Goal: Check status: Check status

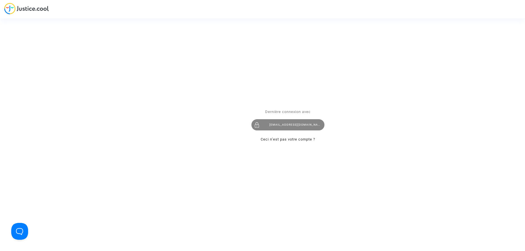
click at [295, 125] on div "[EMAIL_ADDRESS][DOMAIN_NAME]" at bounding box center [287, 124] width 73 height 11
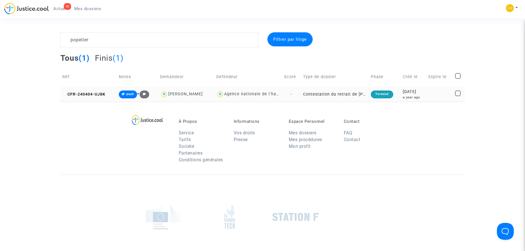
click at [338, 94] on td "Contestation du retrait de [PERSON_NAME] par l'ANAH (mandataire)" at bounding box center [335, 94] width 68 height 15
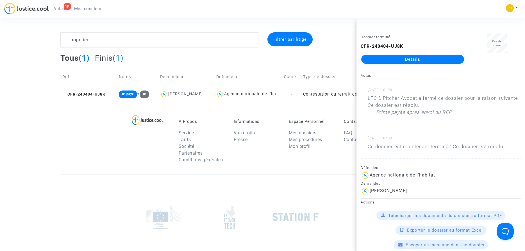
click at [42, 183] on footerbar "À Propos Service Tarifs Société Partenaires Conditions générales Informations V…" at bounding box center [262, 206] width 525 height 208
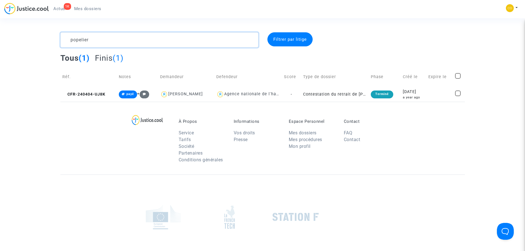
drag, startPoint x: 100, startPoint y: 42, endPoint x: 39, endPoint y: 36, distance: 60.7
click at [60, 36] on textarea at bounding box center [159, 39] width 198 height 15
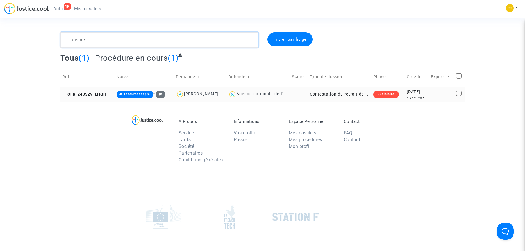
type textarea "juvene"
click at [333, 94] on td "Contestation du retrait de [PERSON_NAME] par l'ANAH (mandataire)" at bounding box center [339, 94] width 63 height 15
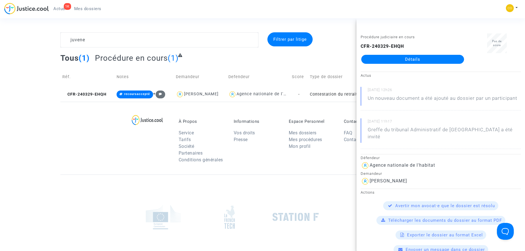
click at [410, 60] on link "Détails" at bounding box center [412, 59] width 103 height 9
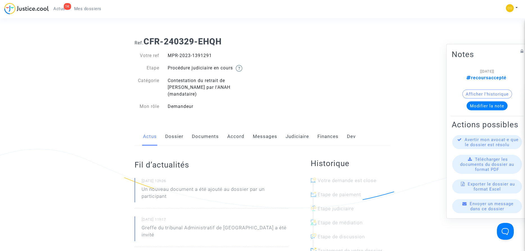
click at [196, 129] on link "Documents" at bounding box center [205, 136] width 27 height 19
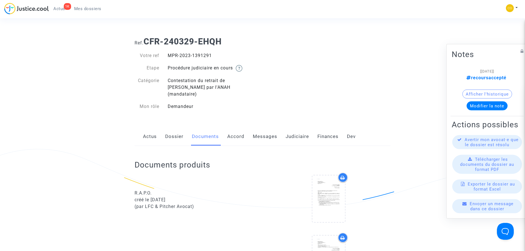
click at [172, 130] on link "Dossier" at bounding box center [174, 136] width 18 height 19
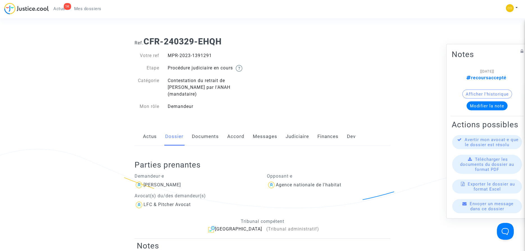
click at [363, 68] on div "Ref. CFR-240329-EHQH Votre ref MPR-2023-1391291 Etape Procédure judiciaire en c…" at bounding box center [262, 73] width 264 height 83
click at [60, 7] on span "Actus" at bounding box center [59, 8] width 12 height 5
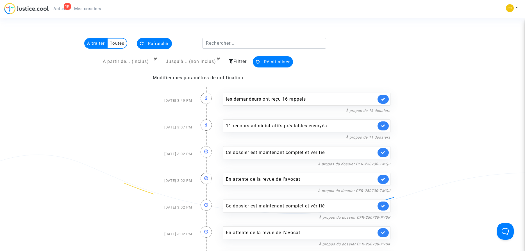
click at [85, 9] on span "Mes dossiers" at bounding box center [87, 8] width 27 height 5
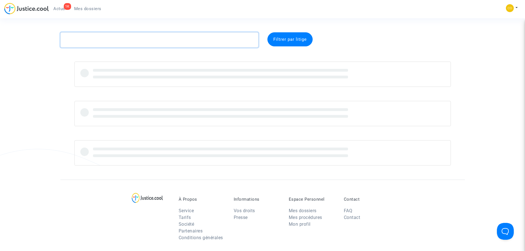
click at [194, 37] on textarea at bounding box center [159, 39] width 198 height 15
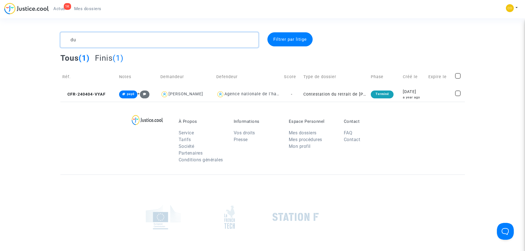
type textarea "d"
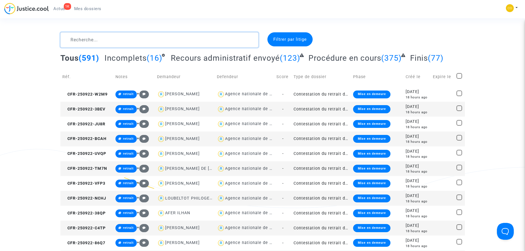
click at [105, 41] on textarea at bounding box center [159, 39] width 198 height 15
click at [101, 42] on textarea at bounding box center [159, 39] width 198 height 15
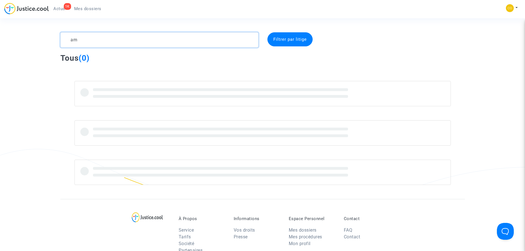
type textarea "a"
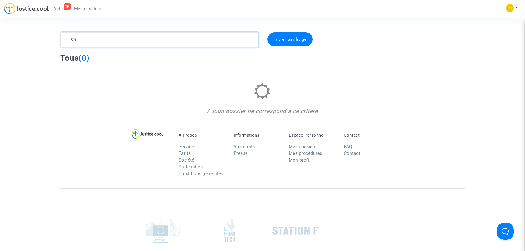
type textarea "8"
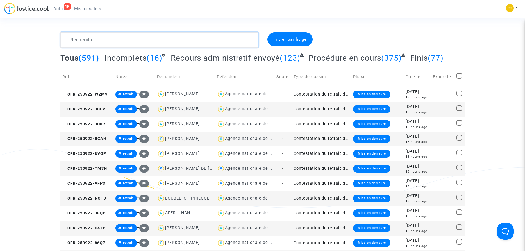
click at [90, 38] on textarea at bounding box center [159, 39] width 198 height 15
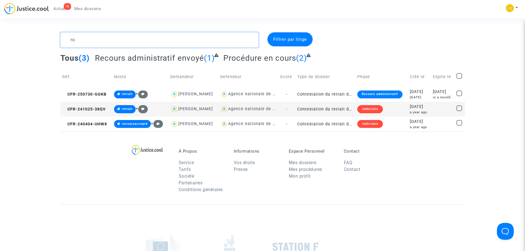
type textarea "r"
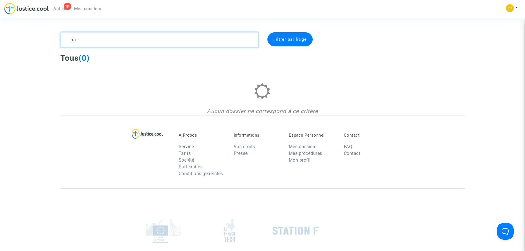
type textarea "b"
type textarea "s"
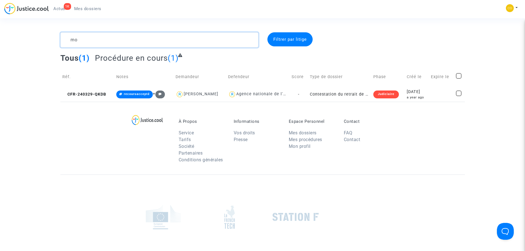
type textarea "m"
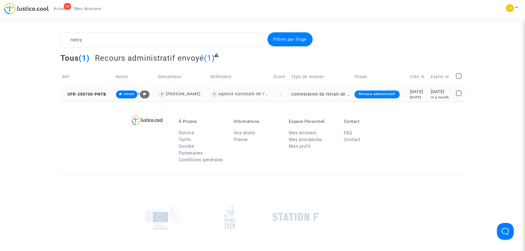
click at [307, 95] on td "Contestation du retrait de [PERSON_NAME] par l'ANAH (mandataire)" at bounding box center [320, 94] width 63 height 15
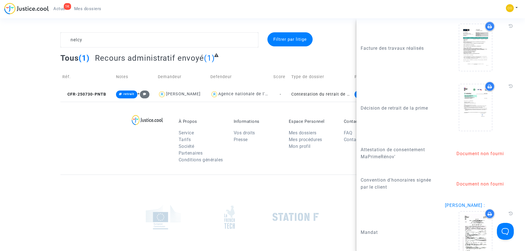
scroll to position [823, 0]
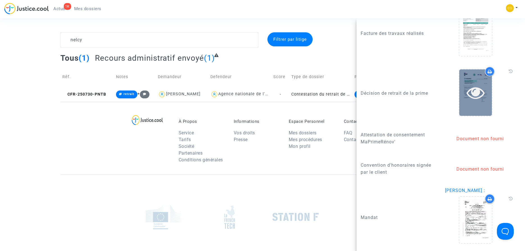
click at [478, 94] on icon at bounding box center [475, 92] width 18 height 18
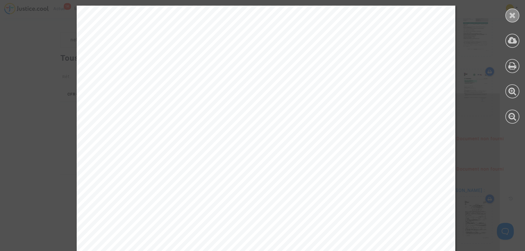
click at [510, 14] on icon at bounding box center [512, 15] width 7 height 8
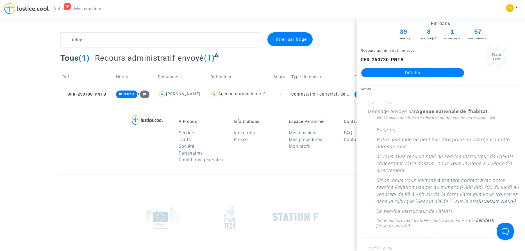
scroll to position [0, 0]
drag, startPoint x: 361, startPoint y: 61, endPoint x: 411, endPoint y: 58, distance: 50.1
click at [411, 58] on div "CFR-250730-PNTB Détails" at bounding box center [413, 67] width 104 height 21
copy b "CFR-250730-PNTB"
click at [110, 37] on textarea at bounding box center [159, 39] width 198 height 15
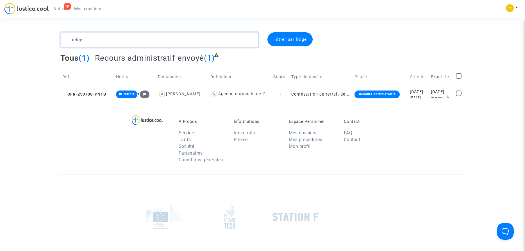
drag, startPoint x: 109, startPoint y: 38, endPoint x: 44, endPoint y: 36, distance: 64.9
click at [60, 36] on textarea at bounding box center [159, 39] width 198 height 15
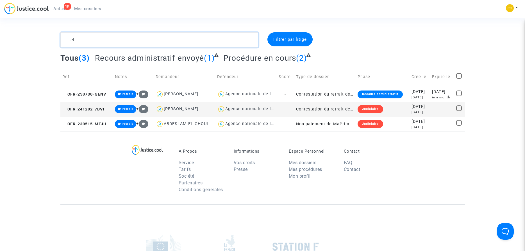
type textarea "e"
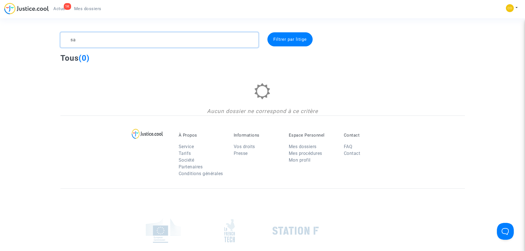
type textarea "s"
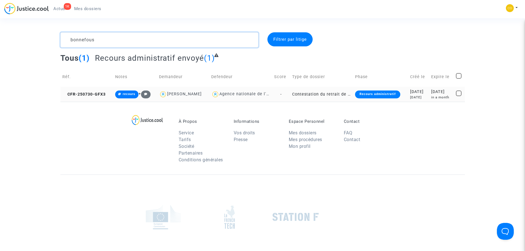
type textarea "bonnefous"
click at [306, 92] on td "Contestation du retrait de [PERSON_NAME] par l'ANAH (mandataire)" at bounding box center [321, 94] width 63 height 15
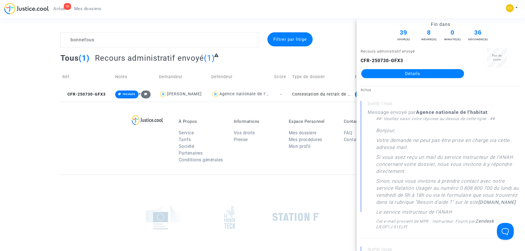
drag, startPoint x: 403, startPoint y: 60, endPoint x: 337, endPoint y: 58, distance: 65.5
click at [356, 58] on div "Fin dans 39 Jour(s) 8 Heure(s) 0 Minute(s) 36 Seconde(s) Recours administratif …" at bounding box center [440, 134] width 169 height 233
click at [400, 58] on b "CFR-250730-GFX3" at bounding box center [382, 60] width 42 height 5
drag, startPoint x: 361, startPoint y: 61, endPoint x: 405, endPoint y: 61, distance: 44.7
click at [405, 61] on div "CFR-250730-GFX3 Détails" at bounding box center [413, 67] width 104 height 21
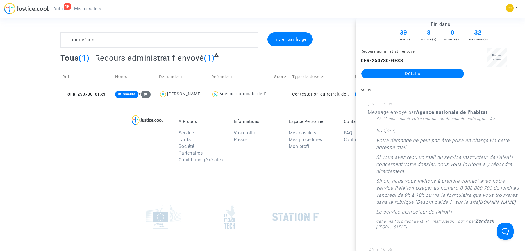
copy b "CFR-250730-GFX3"
click at [48, 124] on footerbar "À Propos Service Tarifs Société Partenaires Conditions générales Informations V…" at bounding box center [262, 206] width 525 height 208
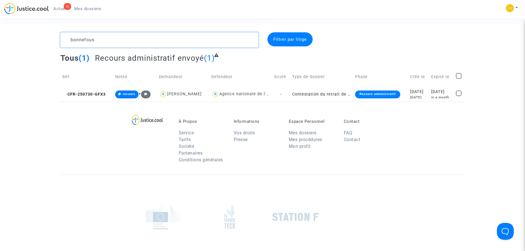
drag, startPoint x: 106, startPoint y: 41, endPoint x: 59, endPoint y: 38, distance: 46.7
click at [60, 38] on textarea at bounding box center [159, 39] width 198 height 15
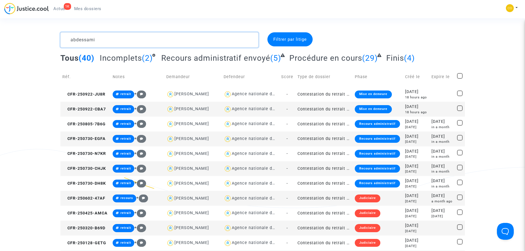
type textarea "abdessamie"
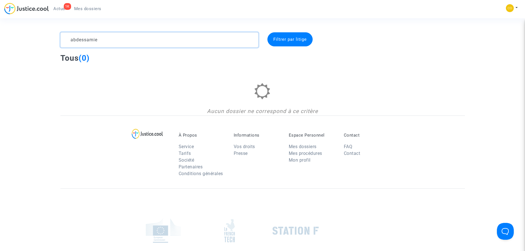
drag, startPoint x: 110, startPoint y: 37, endPoint x: 15, endPoint y: 38, distance: 94.9
click at [60, 38] on textarea at bounding box center [159, 39] width 198 height 15
type textarea "e"
type textarea "r"
type textarea "d"
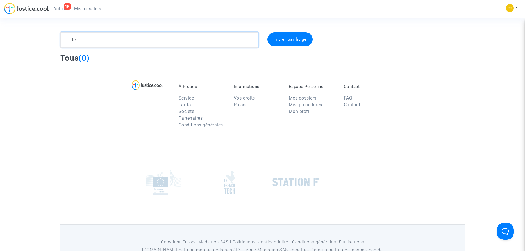
type textarea "d"
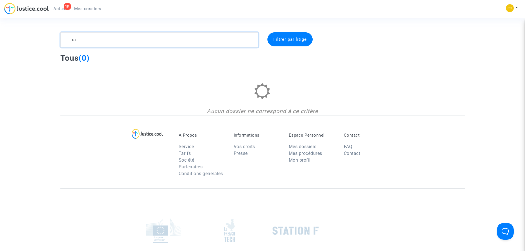
type textarea "b"
type textarea "d"
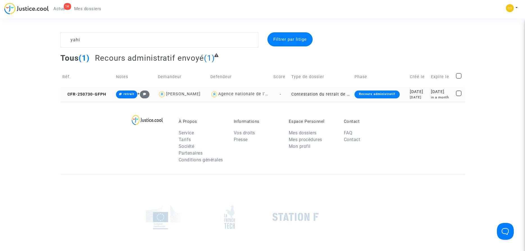
click at [312, 93] on td "Contestation du retrait de [PERSON_NAME] par l'ANAH (mandataire)" at bounding box center [320, 94] width 63 height 15
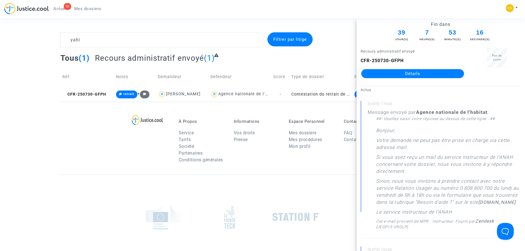
drag, startPoint x: 361, startPoint y: 60, endPoint x: 409, endPoint y: 58, distance: 47.8
click at [409, 58] on div "CFR-250730-GFPH Détails" at bounding box center [413, 67] width 104 height 21
copy b "CFR-250730-GFPH"
drag, startPoint x: 102, startPoint y: 41, endPoint x: 46, endPoint y: 39, distance: 55.9
click at [60, 39] on textarea at bounding box center [159, 39] width 198 height 15
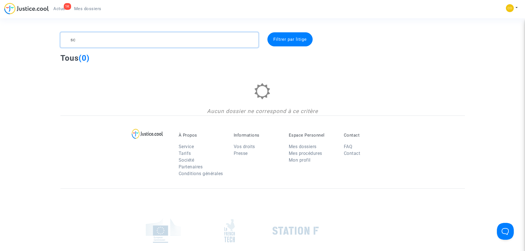
type textarea "s"
type textarea "j"
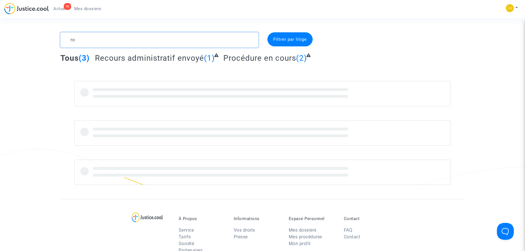
type textarea "r"
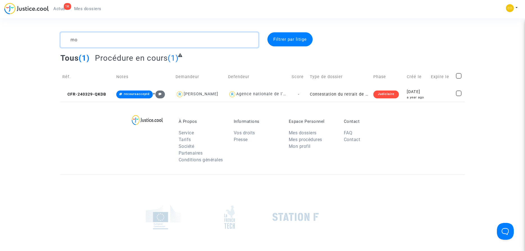
type textarea "m"
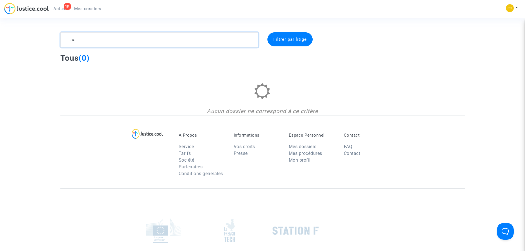
type textarea "s"
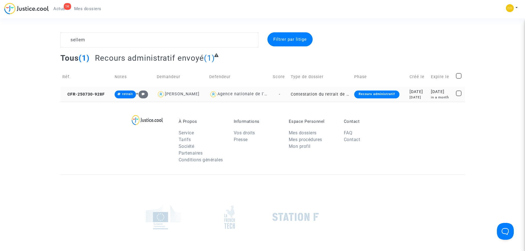
click at [315, 93] on td "Contestation du retrait de [PERSON_NAME] par l'ANAH (mandataire)" at bounding box center [320, 94] width 63 height 15
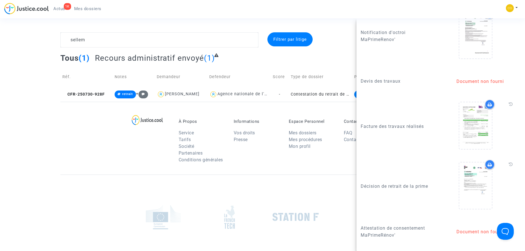
scroll to position [704, 0]
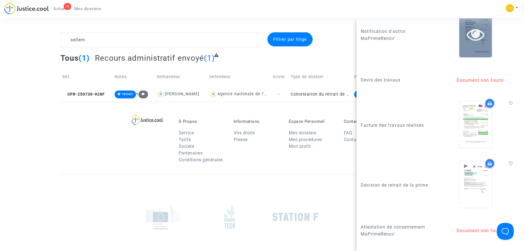
click at [470, 43] on icon at bounding box center [475, 34] width 18 height 18
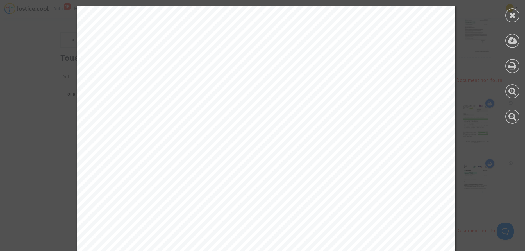
click at [511, 18] on icon at bounding box center [512, 15] width 7 height 8
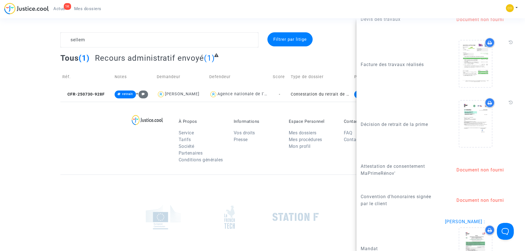
scroll to position [768, 0]
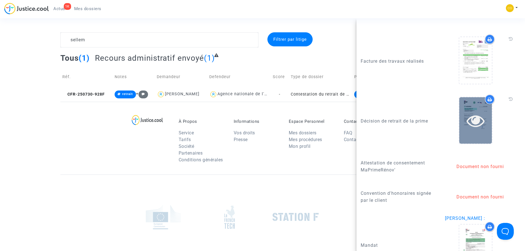
click at [475, 128] on icon at bounding box center [475, 120] width 18 height 18
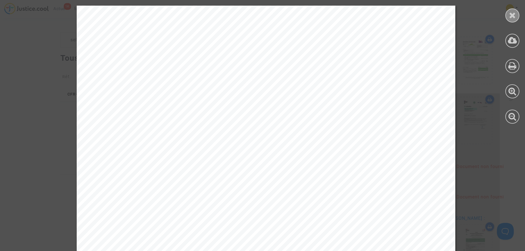
click at [511, 18] on icon at bounding box center [512, 15] width 7 height 8
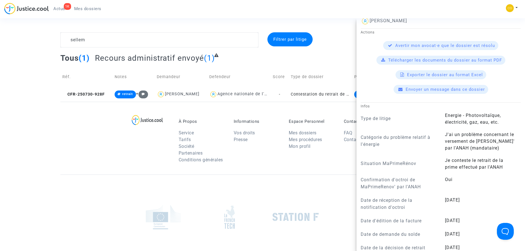
scroll to position [0, 0]
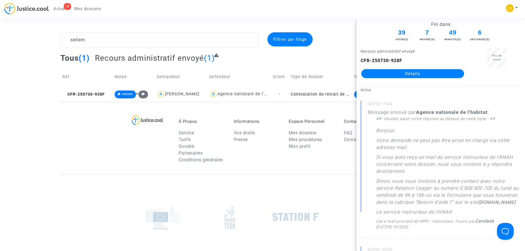
drag, startPoint x: 361, startPoint y: 60, endPoint x: 412, endPoint y: 58, distance: 51.1
click at [412, 58] on div "CFR-250730-928F Détails" at bounding box center [413, 67] width 104 height 21
copy b "CFR-250730-928F"
click at [49, 157] on footerbar "À Propos Service Tarifs Société Partenaires Conditions générales Informations V…" at bounding box center [262, 206] width 525 height 208
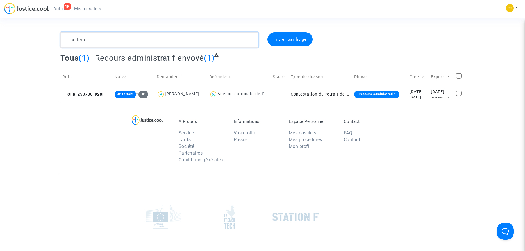
drag, startPoint x: 95, startPoint y: 42, endPoint x: 4, endPoint y: 41, distance: 91.6
click at [60, 41] on textarea at bounding box center [159, 39] width 198 height 15
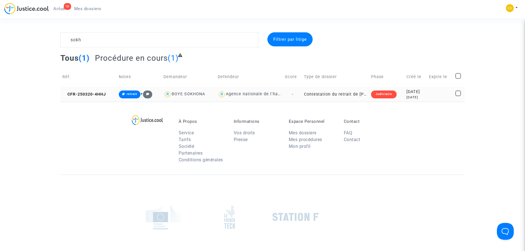
click at [335, 93] on td "Contestation du retrait de [PERSON_NAME] par l'ANAH (mandataire)" at bounding box center [335, 94] width 67 height 15
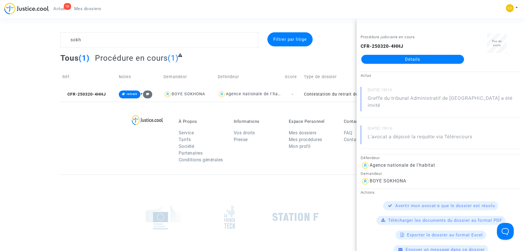
drag, startPoint x: 361, startPoint y: 45, endPoint x: 426, endPoint y: 44, distance: 64.9
click at [426, 44] on div "CFR-250320-4HHJ Détails" at bounding box center [413, 53] width 104 height 21
copy b "CFR-250320-4HHJ"
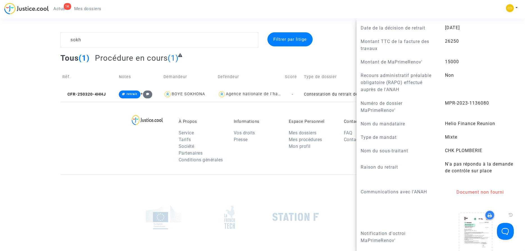
scroll to position [384, 0]
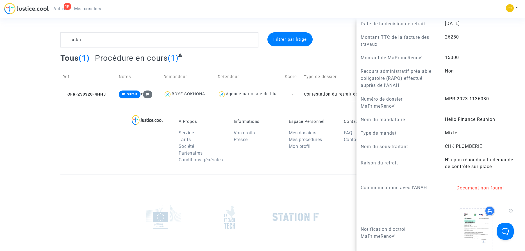
click at [26, 176] on footerbar "À Propos Service Tarifs Société Partenaires Conditions générales Informations V…" at bounding box center [262, 206] width 525 height 208
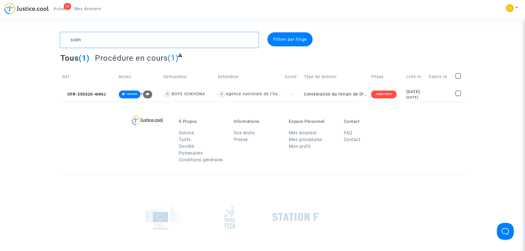
drag, startPoint x: 96, startPoint y: 40, endPoint x: 50, endPoint y: 40, distance: 46.1
click at [60, 39] on textarea at bounding box center [159, 39] width 198 height 15
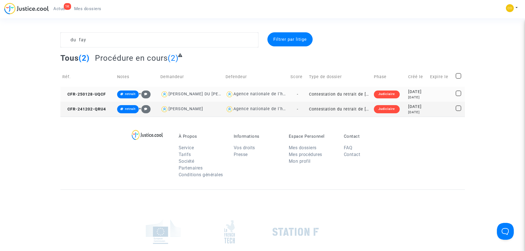
click at [190, 94] on div "[PERSON_NAME] DU [PERSON_NAME]" at bounding box center [208, 94] width 78 height 5
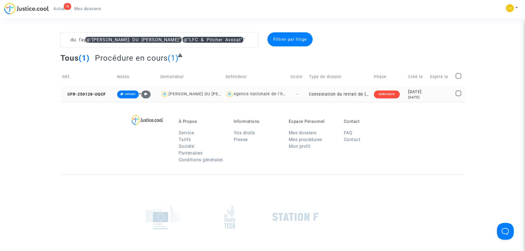
click at [340, 94] on td "Contestation du retrait de [PERSON_NAME] par l'ANAH (mandataire)" at bounding box center [339, 94] width 65 height 15
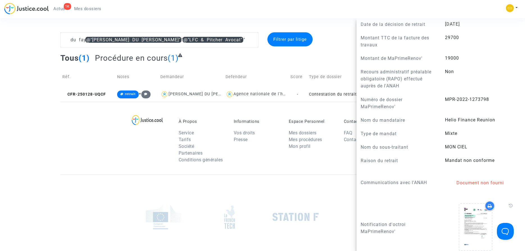
scroll to position [384, 0]
click at [25, 153] on footerbar "À Propos Service Tarifs Société Partenaires Conditions générales Informations V…" at bounding box center [262, 206] width 525 height 208
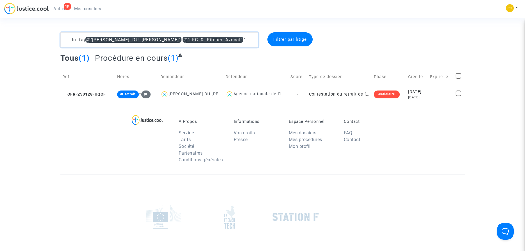
click at [245, 39] on textarea at bounding box center [159, 39] width 198 height 15
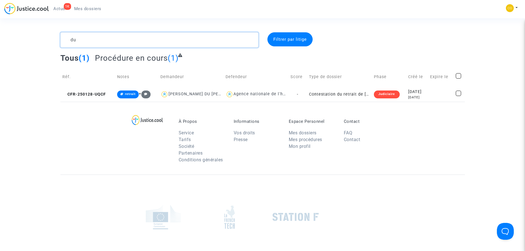
type textarea "d"
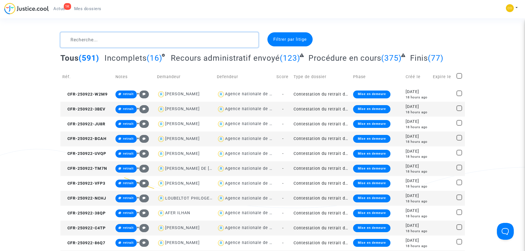
click at [99, 42] on textarea at bounding box center [159, 39] width 198 height 15
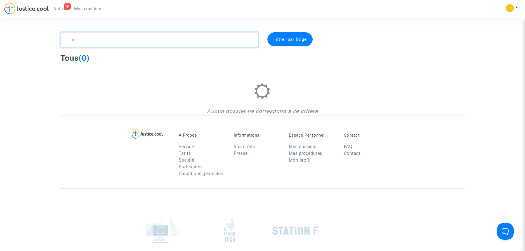
type textarea "r"
type textarea "a"
type textarea "m"
type textarea "l"
type textarea "c"
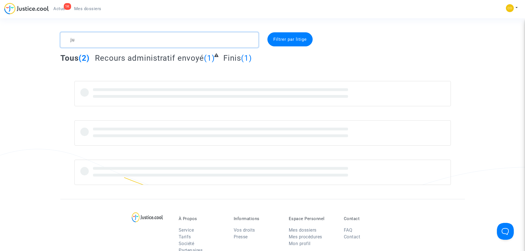
type textarea "j"
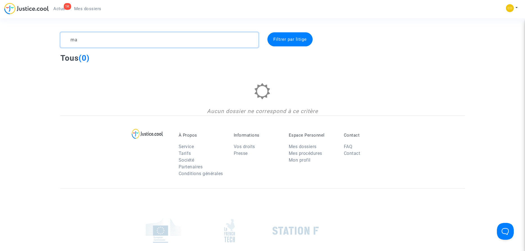
type textarea "m"
type textarea "b"
type textarea "p"
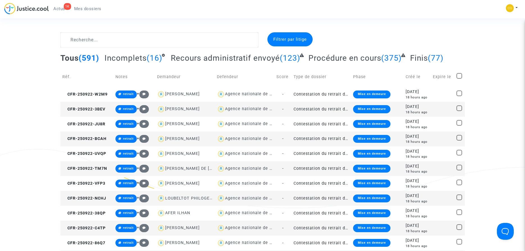
click at [121, 38] on textarea at bounding box center [159, 39] width 198 height 15
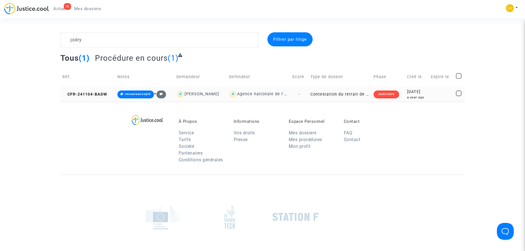
click at [326, 94] on td "Contestation du retrait de [PERSON_NAME] par l'ANAH (mandataire)" at bounding box center [339, 94] width 63 height 15
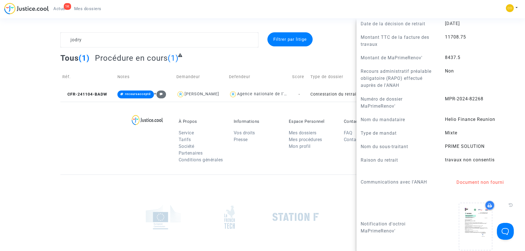
drag, startPoint x: 361, startPoint y: 46, endPoint x: 424, endPoint y: 45, distance: 62.9
copy b "CFR-241104-BADW"
click at [69, 38] on textarea at bounding box center [159, 39] width 198 height 15
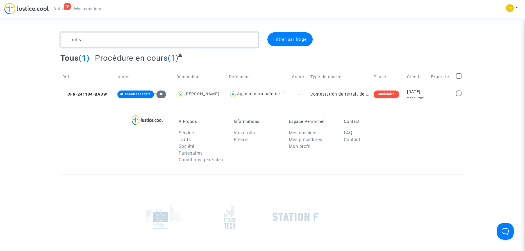
drag, startPoint x: 101, startPoint y: 38, endPoint x: 47, endPoint y: 35, distance: 54.0
click at [60, 35] on textarea at bounding box center [159, 39] width 198 height 15
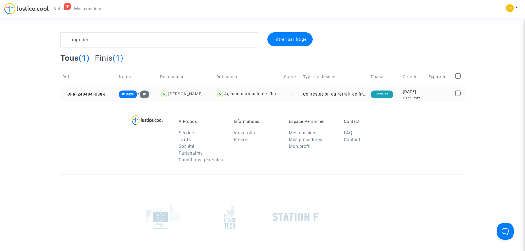
click at [341, 94] on td "Contestation du retrait de [PERSON_NAME] par l'ANAH (mandataire)" at bounding box center [335, 94] width 68 height 15
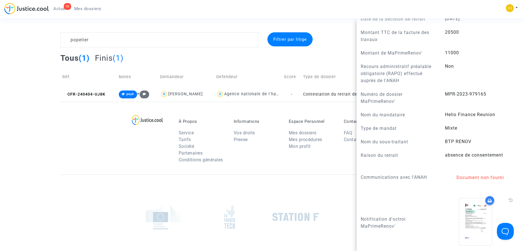
drag, startPoint x: 361, startPoint y: 45, endPoint x: 416, endPoint y: 44, distance: 54.8
copy b "CFR-240404-UJ8K"
drag, startPoint x: 118, startPoint y: 39, endPoint x: 35, endPoint y: 34, distance: 83.0
click at [60, 34] on textarea at bounding box center [159, 39] width 198 height 15
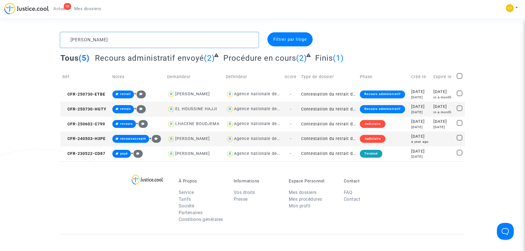
drag, startPoint x: 115, startPoint y: 40, endPoint x: 61, endPoint y: 37, distance: 54.0
click at [61, 37] on textarea at bounding box center [159, 39] width 198 height 15
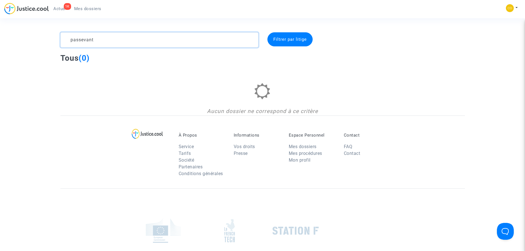
drag, startPoint x: 115, startPoint y: 40, endPoint x: 23, endPoint y: 34, distance: 92.0
click at [60, 34] on textarea at bounding box center [159, 39] width 198 height 15
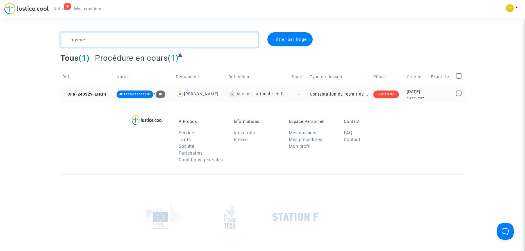
type textarea "juvene"
click at [320, 95] on td "Contestation du retrait de [PERSON_NAME] par l'ANAH (mandataire)" at bounding box center [339, 94] width 63 height 15
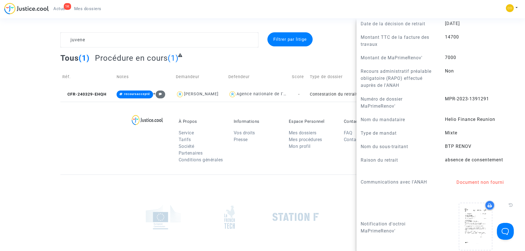
drag, startPoint x: 361, startPoint y: 46, endPoint x: 437, endPoint y: 45, distance: 76.4
copy b "CFR-240329-EHQH"
click at [107, 205] on div at bounding box center [262, 216] width 404 height 85
